Goal: Information Seeking & Learning: Find specific fact

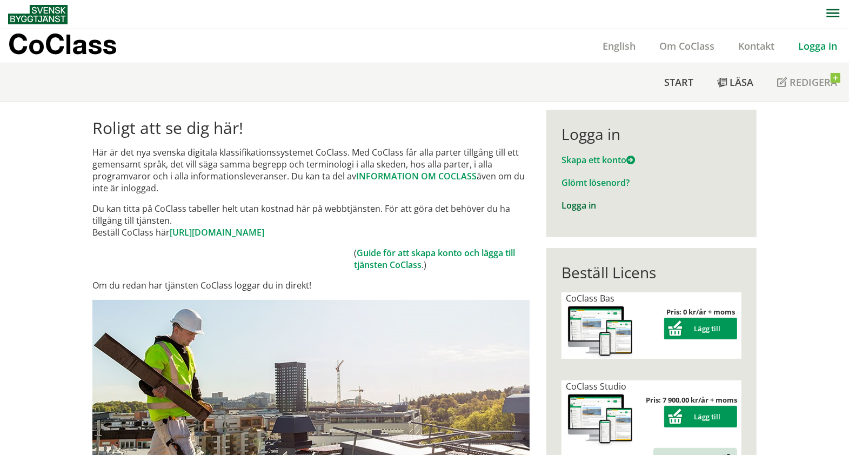
click at [580, 207] on link "Logga in" at bounding box center [579, 205] width 35 height 12
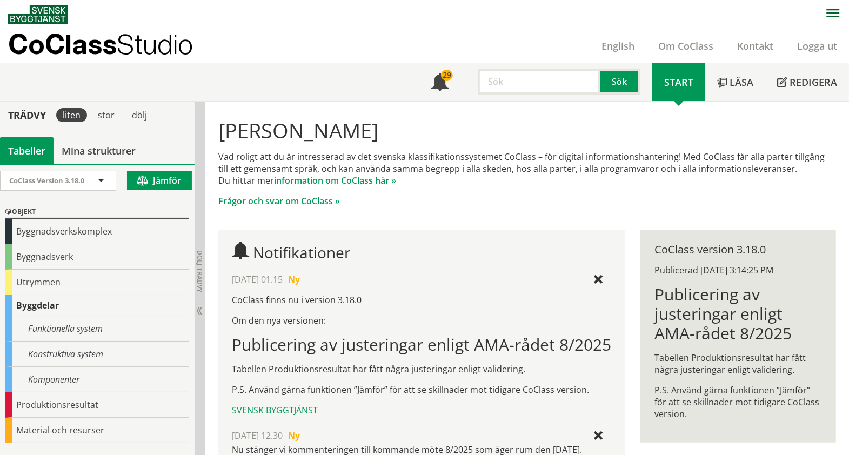
click at [517, 77] on input "text" at bounding box center [539, 82] width 123 height 26
type input "ansvarig part"
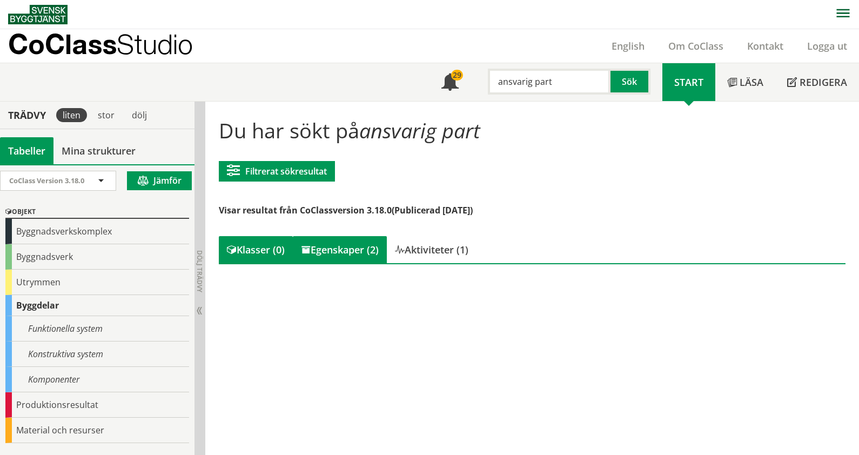
click at [357, 255] on div "Egenskaper (2)" at bounding box center [340, 249] width 94 height 27
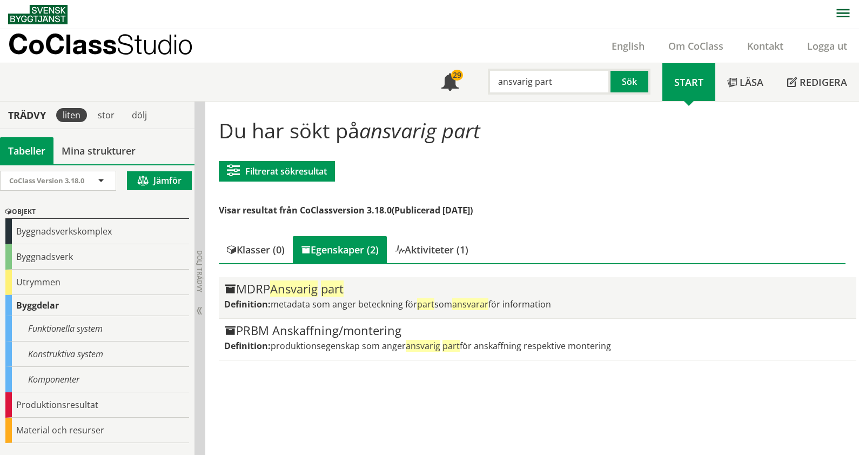
click at [317, 298] on span "metadata som anger beteckning för part som ansvarar för information" at bounding box center [411, 304] width 281 height 12
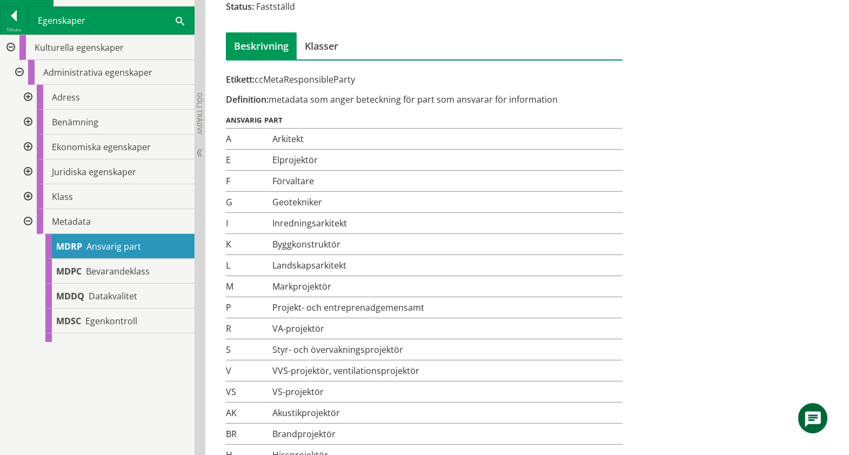
scroll to position [44, 0]
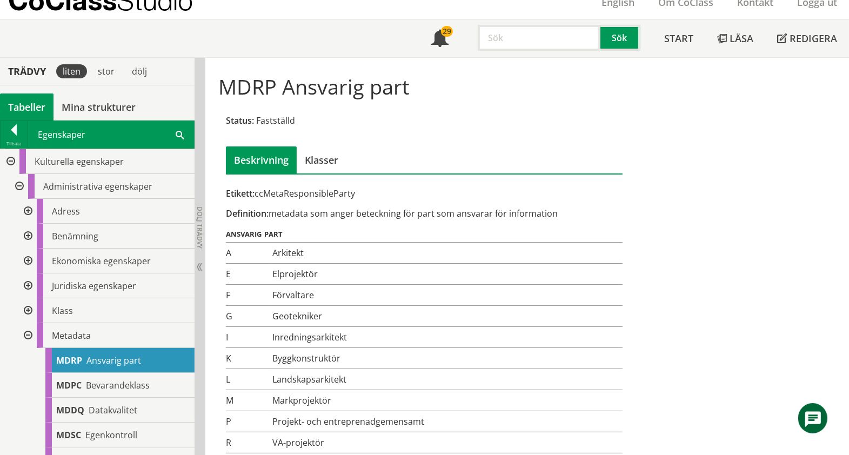
drag, startPoint x: 275, startPoint y: 214, endPoint x: 586, endPoint y: 207, distance: 312.0
click at [586, 208] on div "Definition: metadata som anger beteckning för part som ansvarar för information" at bounding box center [424, 214] width 397 height 12
